Goal: Transaction & Acquisition: Purchase product/service

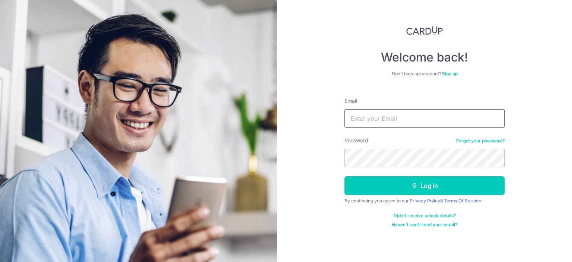
click at [381, 119] on input "Email" at bounding box center [425, 118] width 160 height 19
type input "[EMAIL_ADDRESS][DOMAIN_NAME]"
click at [345, 176] on button "Log in" at bounding box center [425, 185] width 160 height 19
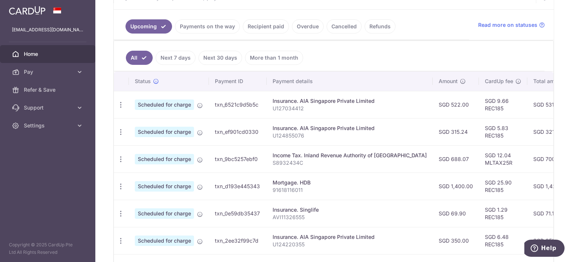
scroll to position [161, 0]
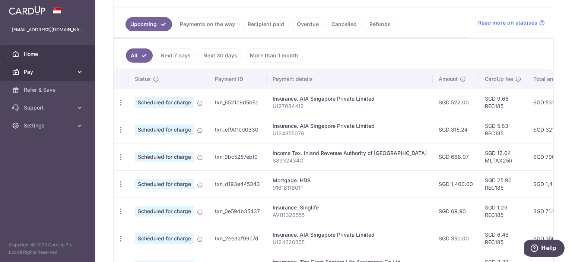
click at [48, 74] on span "Pay" at bounding box center [48, 71] width 49 height 7
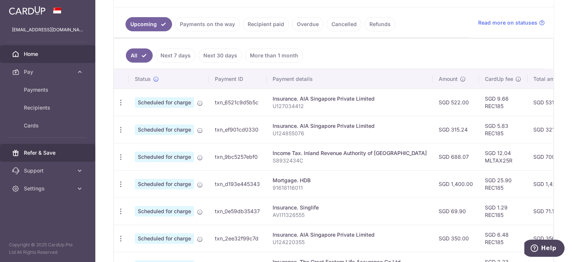
click at [52, 154] on span "Refer & Save" at bounding box center [48, 152] width 49 height 7
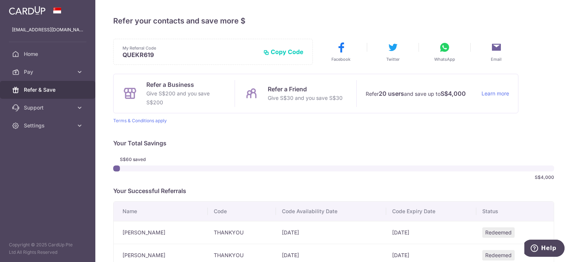
scroll to position [54, 0]
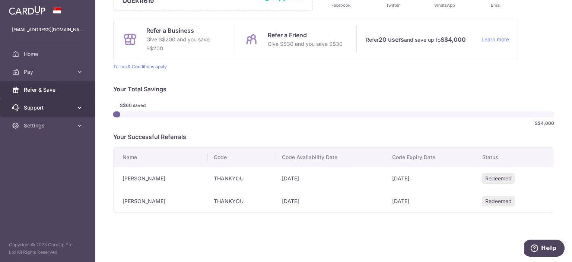
click at [50, 110] on span "Support" at bounding box center [48, 107] width 49 height 7
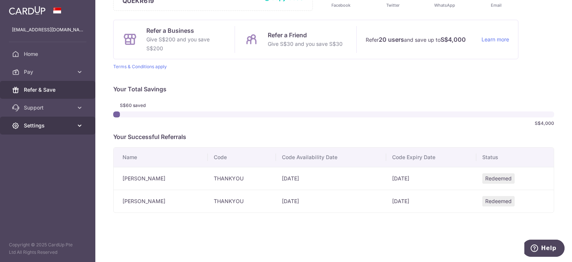
click at [66, 126] on span "Settings" at bounding box center [48, 125] width 49 height 7
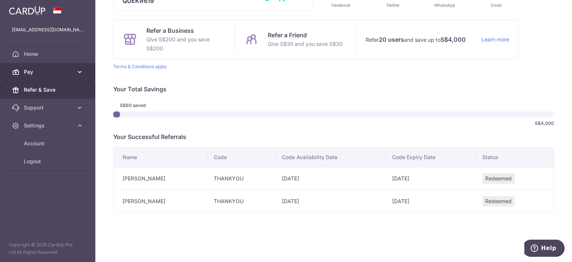
click at [53, 68] on span "Pay" at bounding box center [48, 71] width 49 height 7
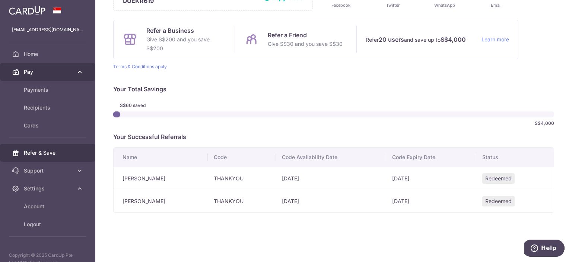
click at [53, 68] on span "Pay" at bounding box center [48, 71] width 49 height 7
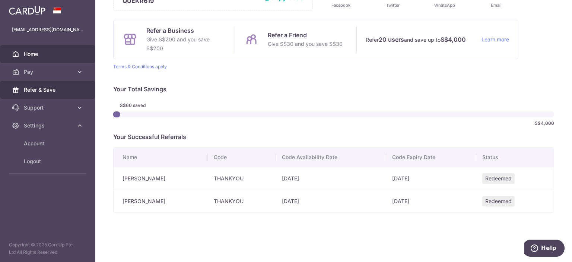
click at [54, 55] on span "Home" at bounding box center [48, 53] width 49 height 7
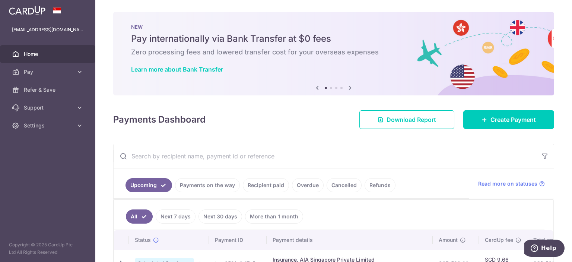
click at [347, 86] on icon at bounding box center [350, 87] width 9 height 9
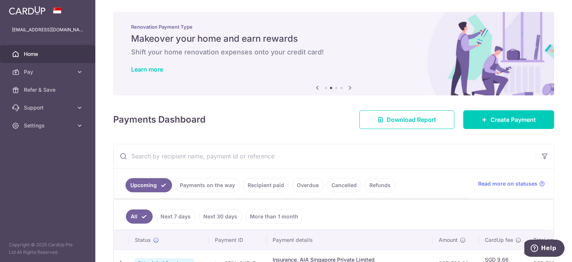
click at [347, 86] on icon at bounding box center [350, 87] width 9 height 9
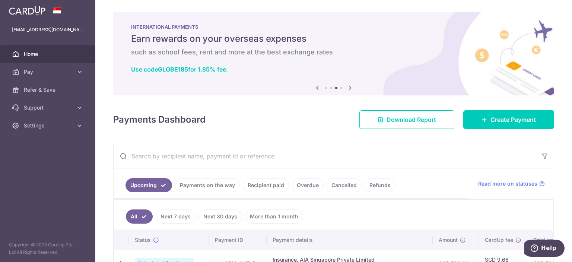
click at [316, 86] on icon at bounding box center [317, 87] width 9 height 9
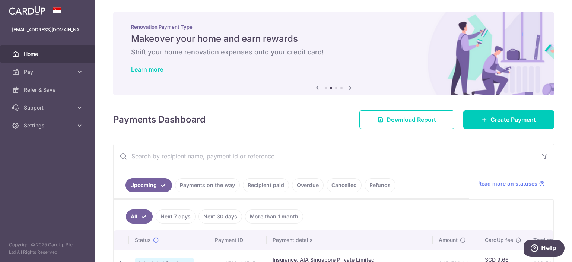
click at [349, 87] on icon at bounding box center [350, 87] width 9 height 9
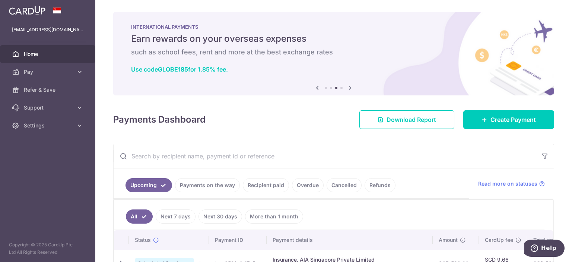
click at [349, 87] on icon at bounding box center [350, 87] width 9 height 9
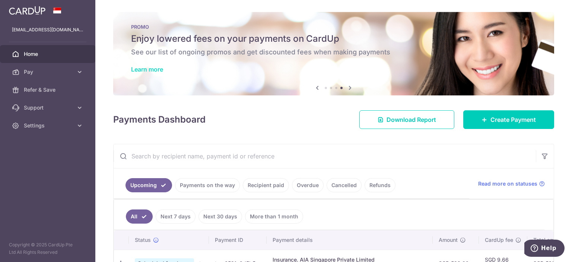
click at [151, 69] on link "Learn more" at bounding box center [147, 69] width 32 height 7
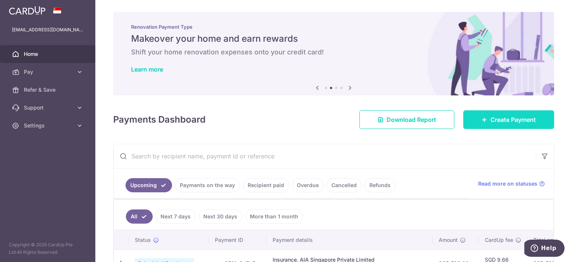
click at [491, 122] on span "Create Payment" at bounding box center [513, 119] width 45 height 9
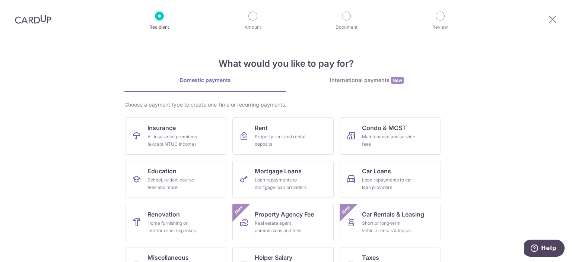
scroll to position [71, 0]
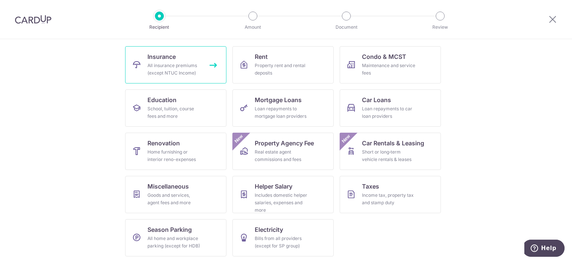
click at [203, 66] on link "Insurance All insurance premiums (except NTUC Income)" at bounding box center [175, 64] width 101 height 37
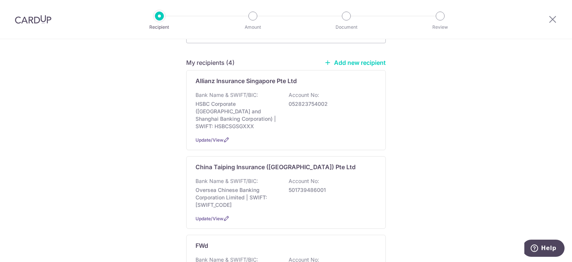
scroll to position [49, 0]
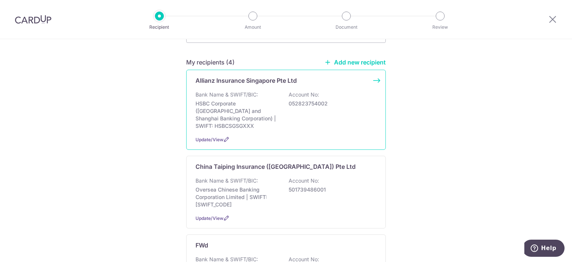
click at [262, 100] on p "HSBC Corporate (Hongkong and Shanghai Banking Corporation) | SWIFT: HSBCSGSGXXX" at bounding box center [237, 115] width 83 height 30
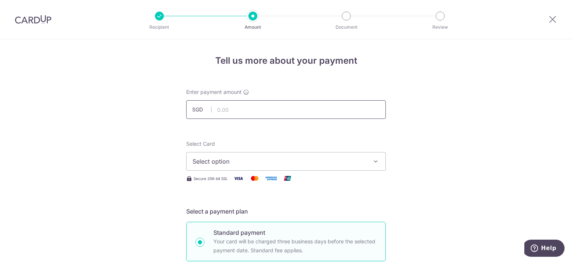
drag, startPoint x: 0, startPoint y: 0, endPoint x: 262, endPoint y: 100, distance: 280.2
click at [262, 100] on input "text" at bounding box center [286, 109] width 200 height 19
type input "879.56"
click at [228, 166] on button "Select option" at bounding box center [286, 161] width 200 height 19
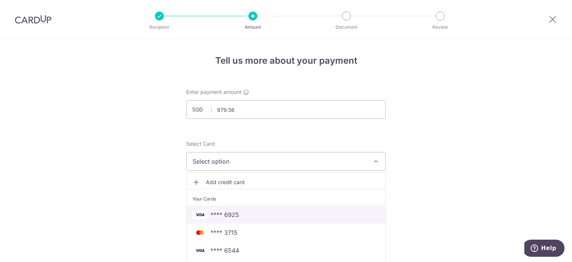
click at [237, 217] on span "**** 6925" at bounding box center [286, 214] width 187 height 9
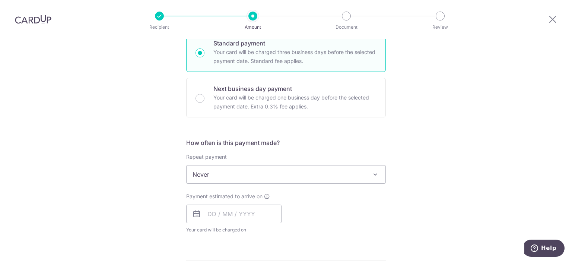
scroll to position [190, 0]
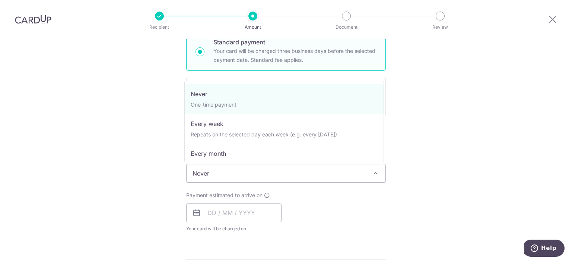
click at [253, 164] on span "Never" at bounding box center [286, 173] width 199 height 18
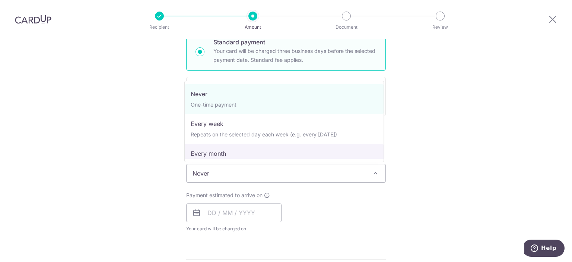
scroll to position [33, 0]
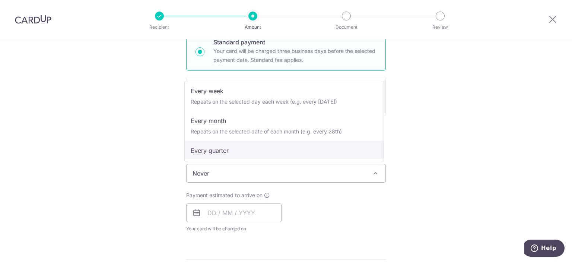
select select "4"
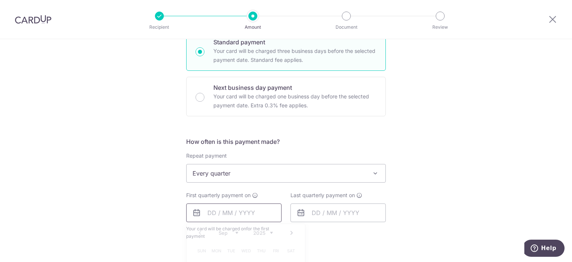
click at [245, 216] on input "text" at bounding box center [233, 213] width 95 height 19
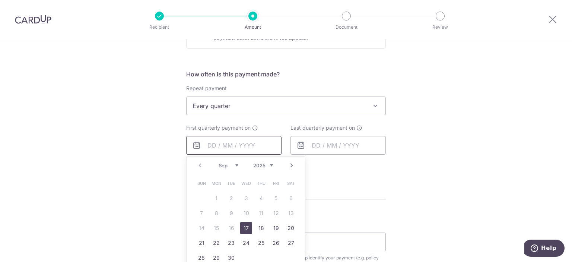
scroll to position [258, 0]
click at [248, 227] on link "17" at bounding box center [246, 228] width 12 height 12
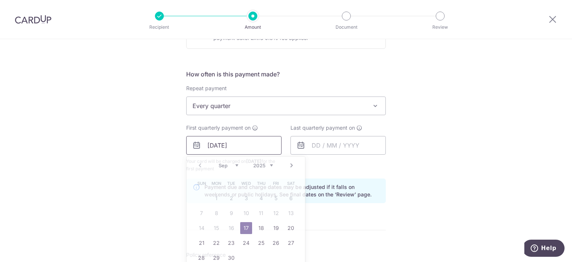
click at [203, 145] on input "[DATE]" at bounding box center [233, 145] width 95 height 19
click at [257, 226] on link "18" at bounding box center [261, 228] width 12 height 12
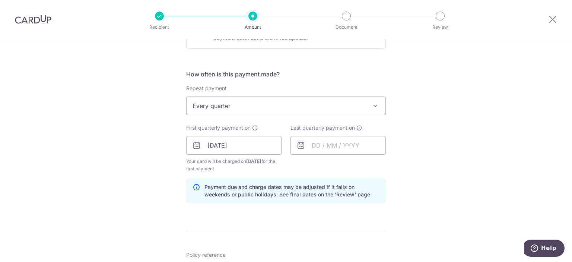
click at [267, 220] on form "Enter payment amount SGD 879.56 879.56 Select Card **** 6925 Add credit card Yo…" at bounding box center [286, 144] width 200 height 628
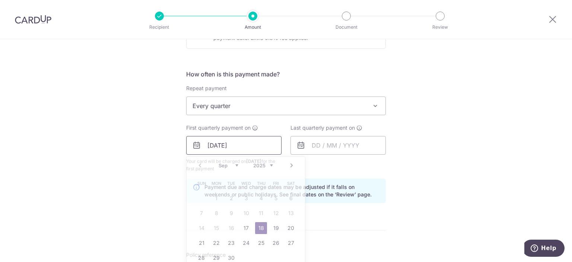
click at [211, 145] on input "[DATE]" at bounding box center [233, 145] width 95 height 19
click at [270, 225] on link "19" at bounding box center [276, 228] width 12 height 12
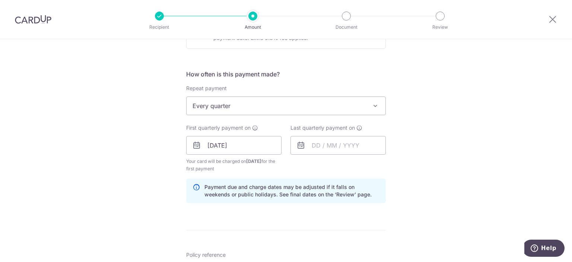
click at [312, 216] on form "Enter payment amount SGD 879.56 879.56 Select Card **** 6925 Add credit card Yo…" at bounding box center [286, 144] width 200 height 628
click at [220, 143] on input "[DATE]" at bounding box center [233, 145] width 95 height 19
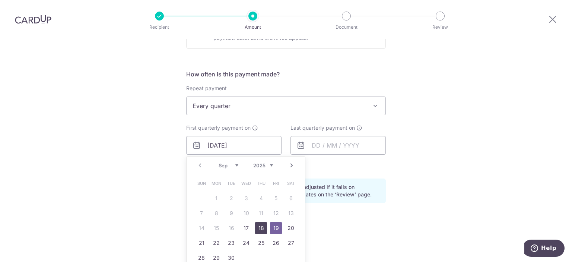
click at [255, 224] on link "18" at bounding box center [261, 228] width 12 height 12
type input "18/09/2025"
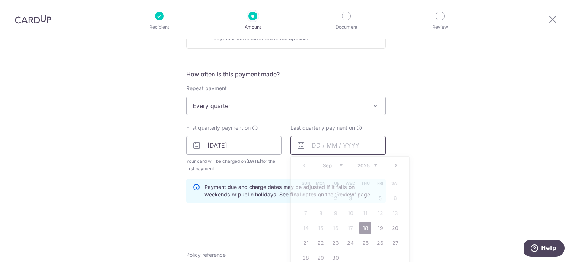
click at [310, 146] on input "text" at bounding box center [338, 145] width 95 height 19
click at [395, 169] on link "Next" at bounding box center [396, 165] width 9 height 9
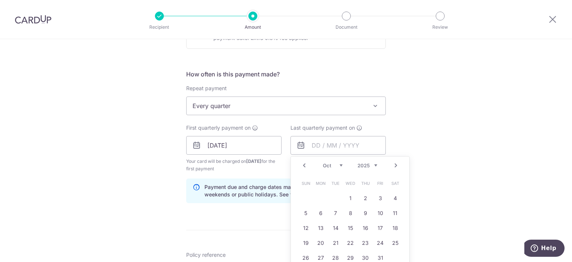
click at [395, 169] on link "Next" at bounding box center [396, 165] width 9 height 9
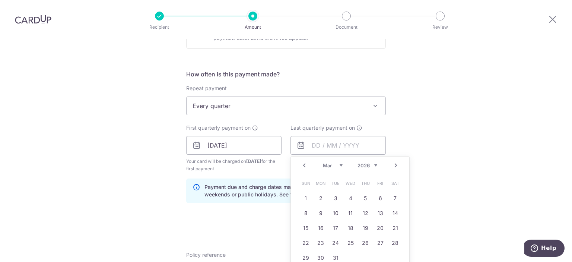
click at [395, 169] on link "Next" at bounding box center [396, 165] width 9 height 9
click at [303, 162] on link "Prev" at bounding box center [304, 165] width 9 height 9
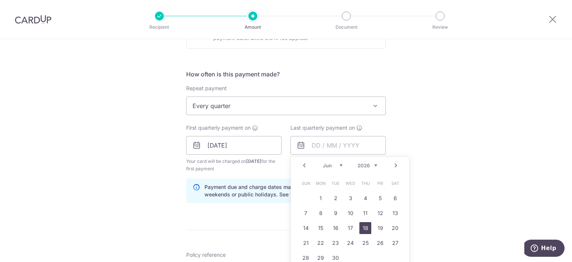
click at [364, 230] on link "18" at bounding box center [366, 228] width 12 height 12
type input "18/06/2026"
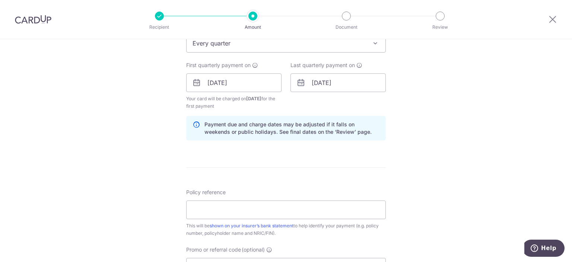
scroll to position [321, 0]
click at [310, 210] on input "Policy reference" at bounding box center [286, 209] width 200 height 19
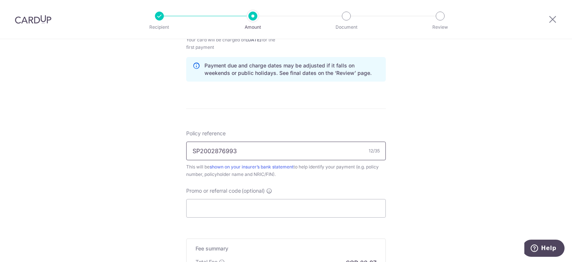
type input "SP2002876993"
click at [310, 210] on input "Promo or referral code (optional)" at bounding box center [286, 208] width 200 height 19
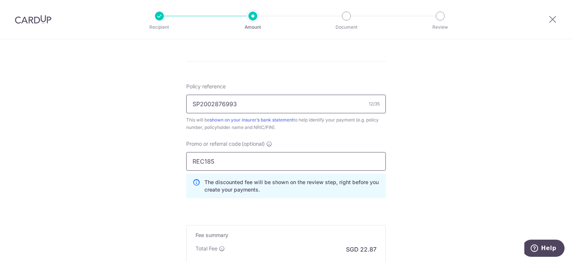
scroll to position [475, 0]
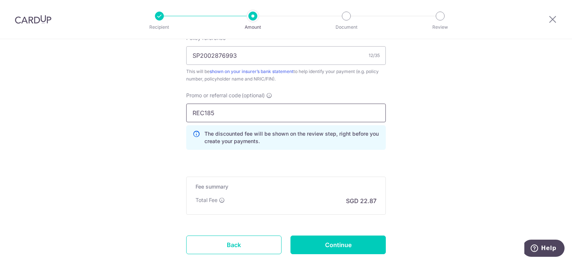
type input "REC185"
click at [305, 153] on div "Promo or referral code (optional) REC185 The discounted fee will be shown on th…" at bounding box center [286, 124] width 209 height 64
click at [315, 245] on input "Continue" at bounding box center [338, 245] width 95 height 19
type input "Create Schedule"
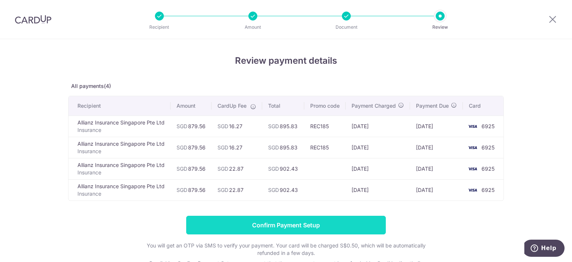
click at [283, 234] on input "Confirm Payment Setup" at bounding box center [286, 225] width 200 height 19
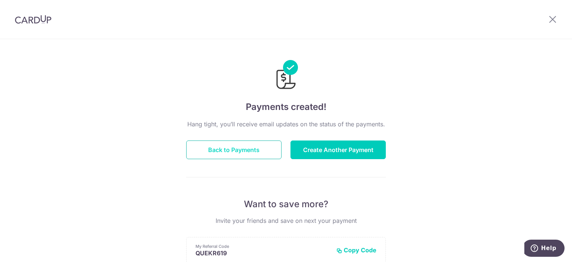
click at [246, 154] on button "Back to Payments" at bounding box center [233, 150] width 95 height 19
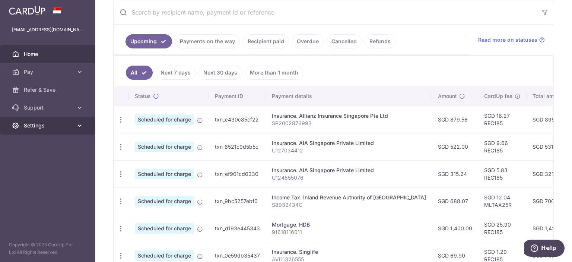
scroll to position [145, 0]
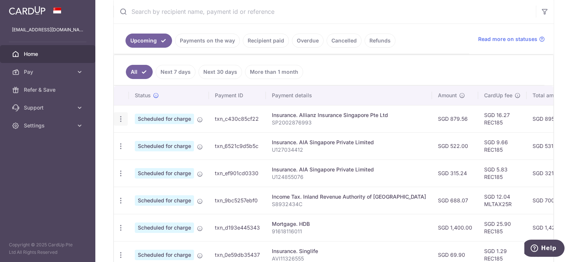
click at [119, 119] on icon "button" at bounding box center [121, 119] width 8 height 8
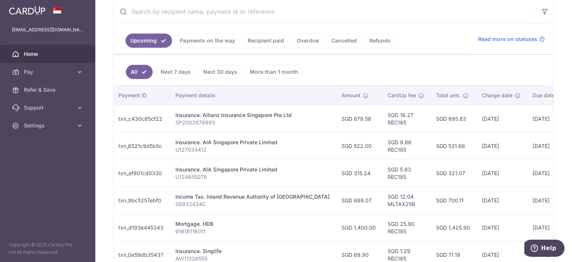
scroll to position [0, 143]
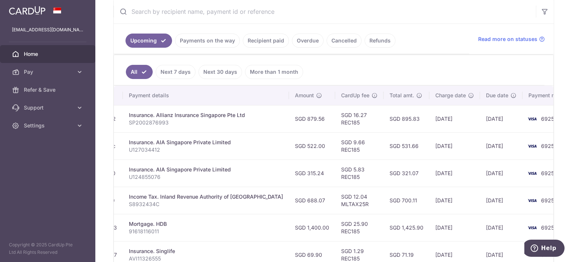
click at [31, 55] on span "Home" at bounding box center [48, 53] width 49 height 7
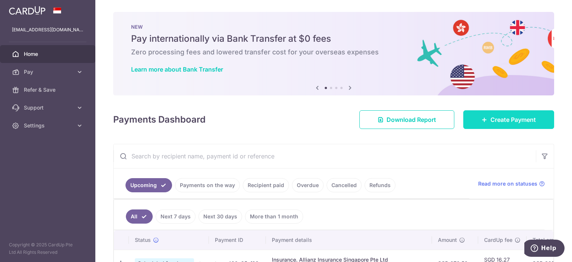
click at [487, 125] on link "Create Payment" at bounding box center [509, 119] width 91 height 19
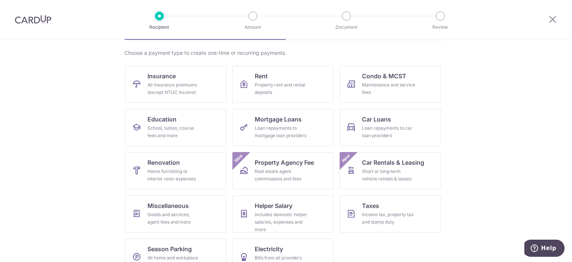
scroll to position [71, 0]
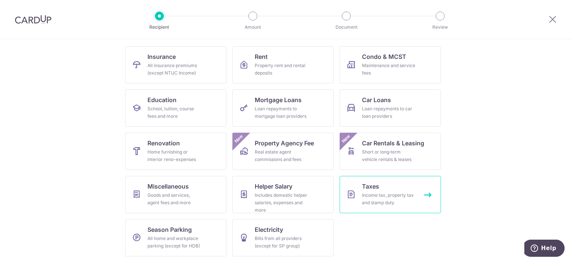
click at [384, 198] on div "Income tax, property tax and stamp duty" at bounding box center [389, 199] width 54 height 15
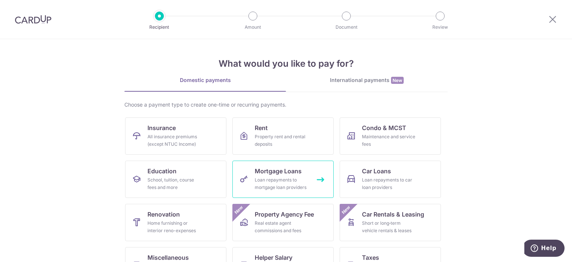
scroll to position [71, 0]
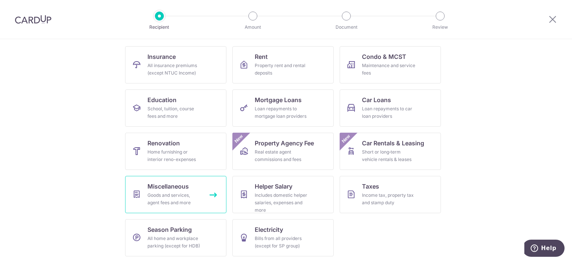
click at [165, 201] on div "Goods and services, agent fees and more" at bounding box center [175, 199] width 54 height 15
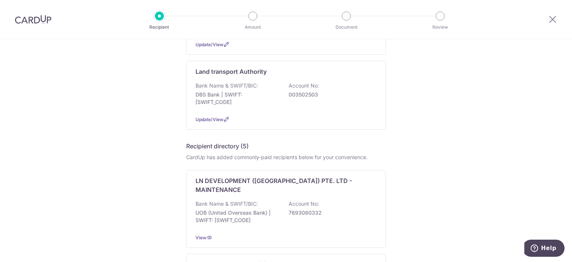
scroll to position [252, 0]
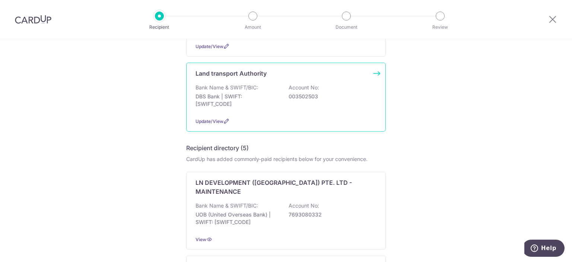
click at [286, 117] on div "Update/View" at bounding box center [286, 121] width 181 height 8
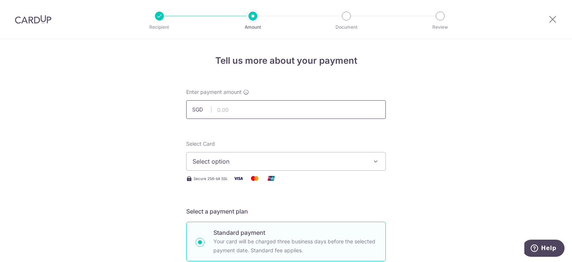
click at [275, 112] on input "text" at bounding box center [286, 109] width 200 height 19
type input "369.00"
click at [317, 164] on span "Select option" at bounding box center [280, 161] width 174 height 9
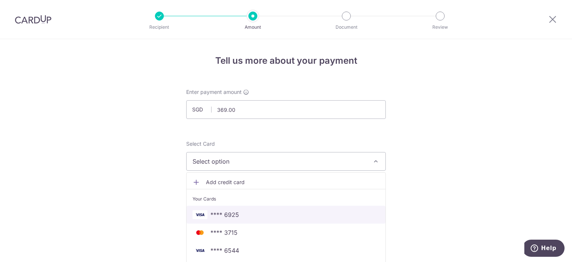
click at [296, 216] on span "**** 6925" at bounding box center [286, 214] width 187 height 9
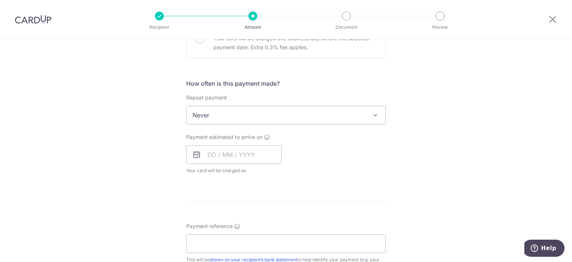
scroll to position [247, 0]
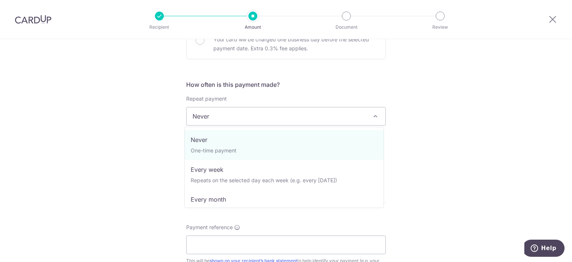
click at [286, 120] on span "Never" at bounding box center [286, 116] width 199 height 18
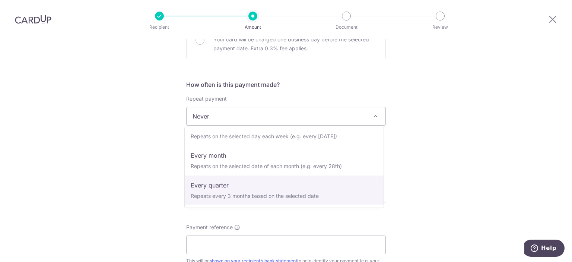
scroll to position [75, 0]
select select "5"
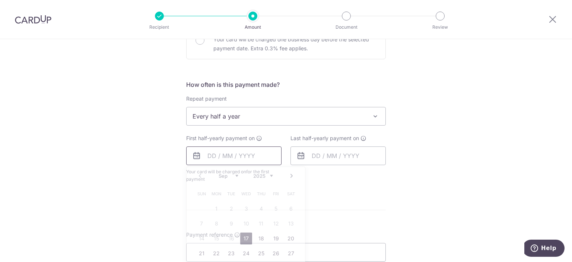
click at [211, 149] on input "text" at bounding box center [233, 155] width 95 height 19
click at [258, 238] on link "18" at bounding box center [261, 239] width 12 height 12
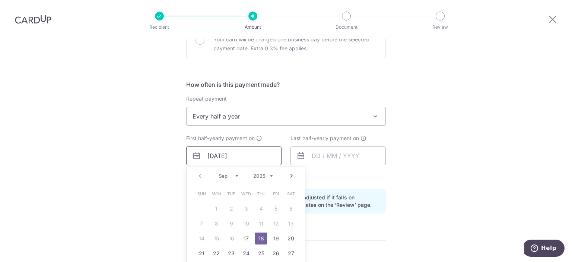
click at [229, 157] on input "[DATE]" at bounding box center [233, 155] width 95 height 19
click at [272, 239] on link "19" at bounding box center [276, 239] width 12 height 12
type input "[DATE]"
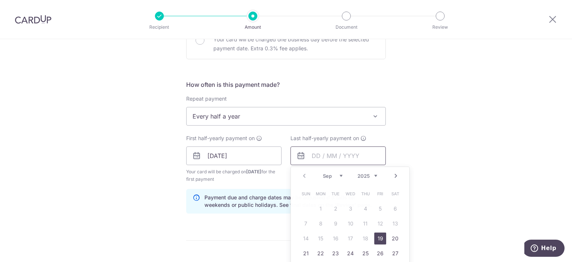
click at [315, 157] on input "text" at bounding box center [338, 155] width 95 height 19
click at [377, 175] on div "Prev Next Sep Oct Nov Dec 2025 2026 2027 2028 2029 2030 2031 2032 2033 2034 2035" at bounding box center [350, 176] width 119 height 18
click at [373, 174] on select "2025 2026 2027 2028 2029 2030 2031 2032 2033 2034 2035" at bounding box center [368, 176] width 20 height 6
click at [392, 236] on link "19" at bounding box center [395, 239] width 12 height 12
type input "19/09/2026"
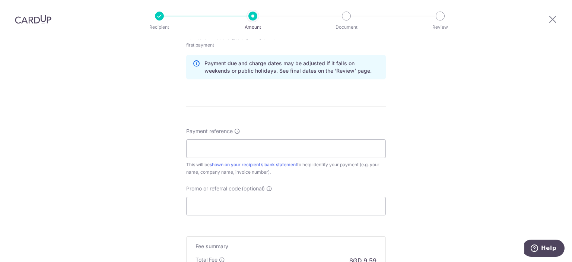
scroll to position [382, 0]
click at [274, 204] on input "Promo or referral code (optional)" at bounding box center [286, 205] width 200 height 19
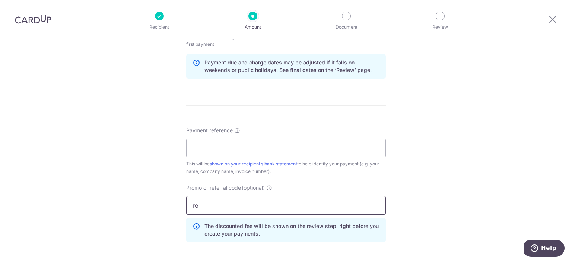
type input "r"
click at [274, 204] on input "re" at bounding box center [286, 205] width 200 height 19
type input "r"
type input "REC185"
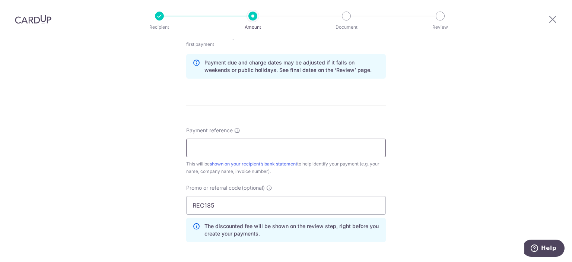
click at [297, 152] on input "Payment reference" at bounding box center [286, 148] width 200 height 19
click at [320, 120] on form "Enter payment amount SGD 369.00 369.00 Select Card **** 6925 Add credit card Yo…" at bounding box center [286, 37] width 200 height 662
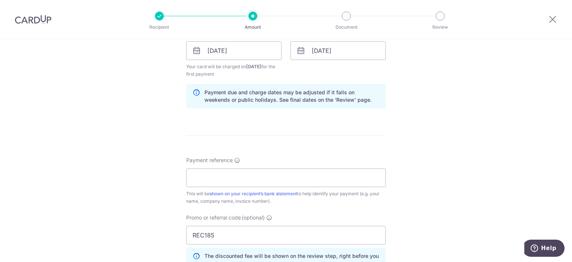
scroll to position [350, 0]
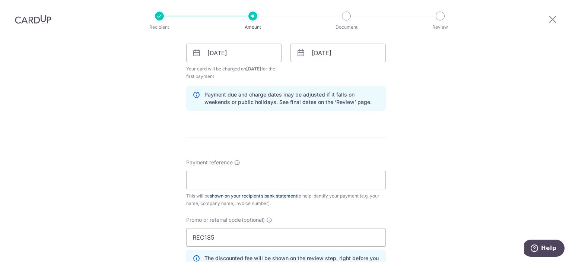
click at [243, 195] on link "shown on your recipient’s bank statement" at bounding box center [254, 196] width 88 height 6
click at [236, 181] on input "Payment reference" at bounding box center [286, 180] width 200 height 19
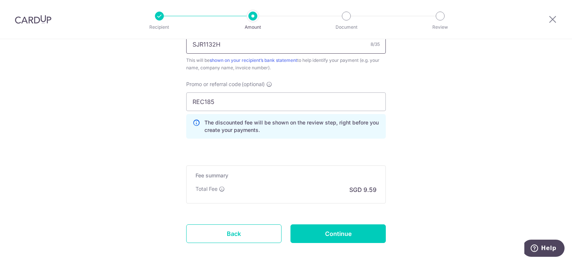
scroll to position [488, 0]
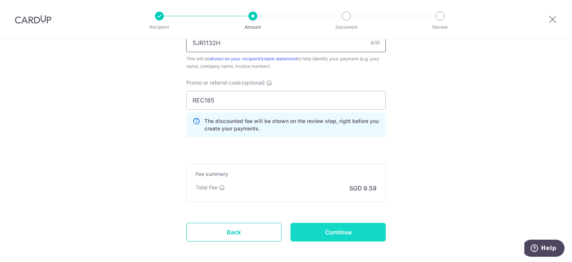
type input "SJR1132H"
click at [311, 233] on input "Continue" at bounding box center [338, 232] width 95 height 19
type input "Create Schedule"
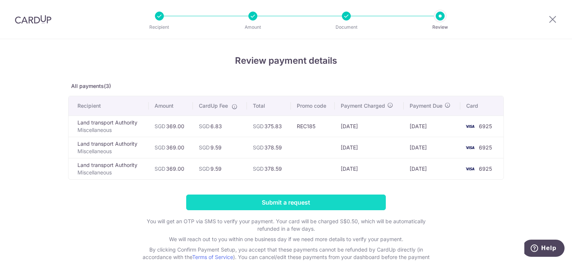
click at [285, 199] on input "Submit a request" at bounding box center [286, 203] width 200 height 16
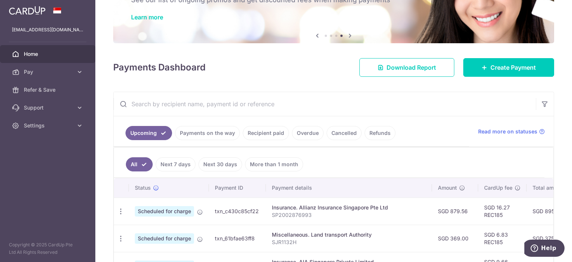
scroll to position [53, 0]
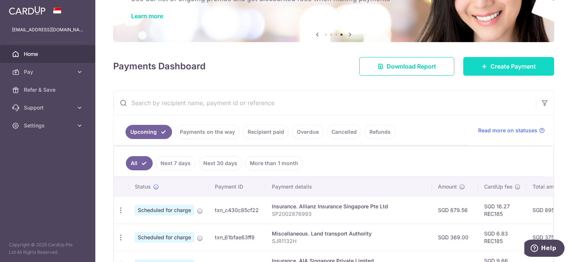
click at [482, 69] on icon at bounding box center [485, 66] width 6 height 6
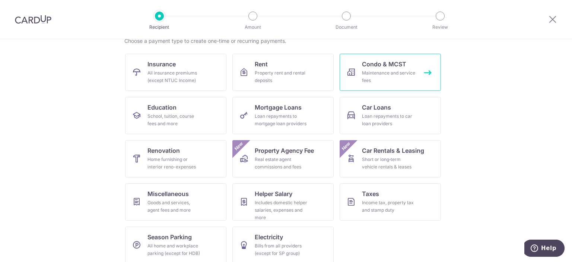
scroll to position [64, 0]
click at [199, 201] on div "Goods and services, agent fees and more" at bounding box center [175, 206] width 54 height 15
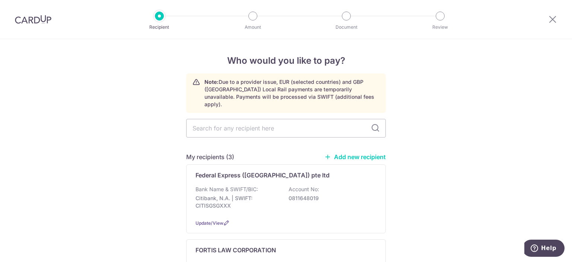
click at [351, 153] on link "Add new recipient" at bounding box center [355, 156] width 61 height 7
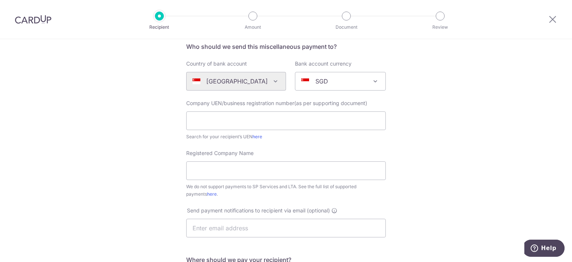
scroll to position [104, 0]
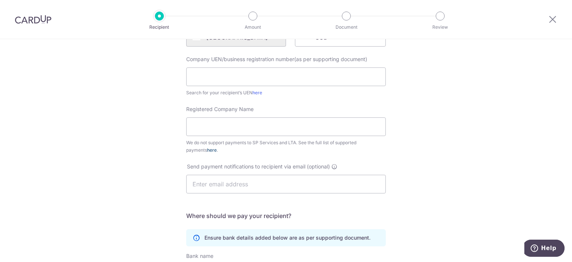
click at [207, 151] on link "here" at bounding box center [212, 150] width 10 height 6
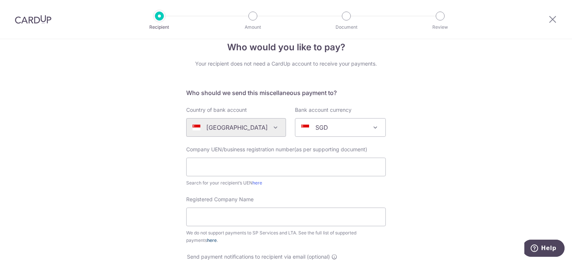
scroll to position [0, 0]
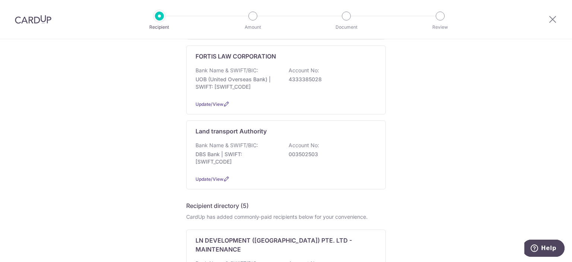
scroll to position [197, 0]
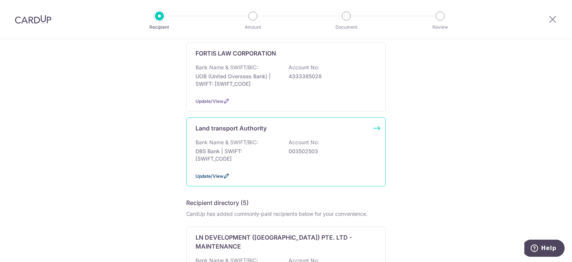
click at [217, 173] on span "Update/View" at bounding box center [210, 176] width 28 height 6
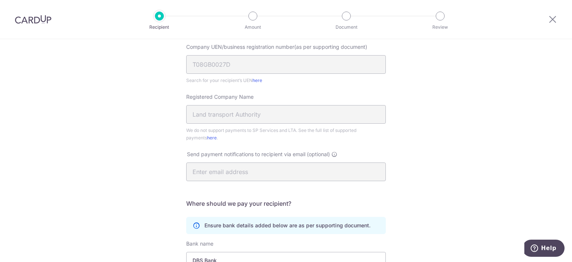
scroll to position [116, 0]
click at [260, 81] on link "here" at bounding box center [258, 81] width 10 height 6
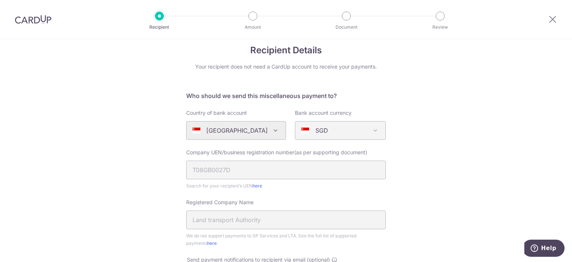
scroll to position [0, 0]
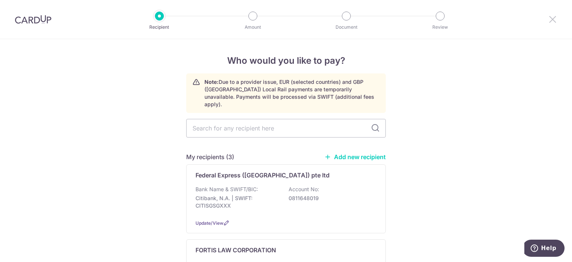
click at [552, 15] on icon at bounding box center [553, 19] width 9 height 9
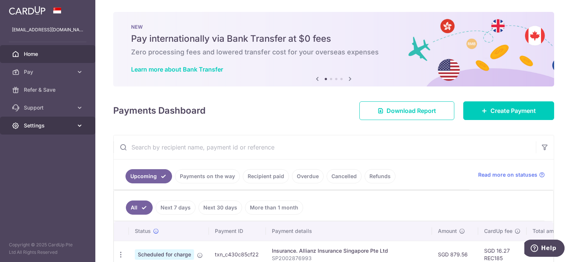
click at [76, 127] on icon at bounding box center [79, 125] width 7 height 7
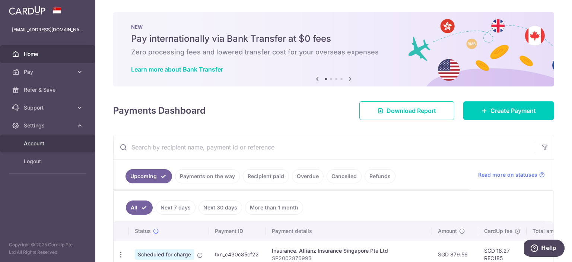
click at [73, 140] on link "Account" at bounding box center [47, 144] width 95 height 18
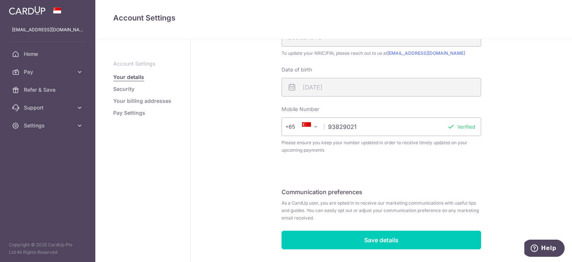
scroll to position [246, 0]
